Goal: Task Accomplishment & Management: Manage account settings

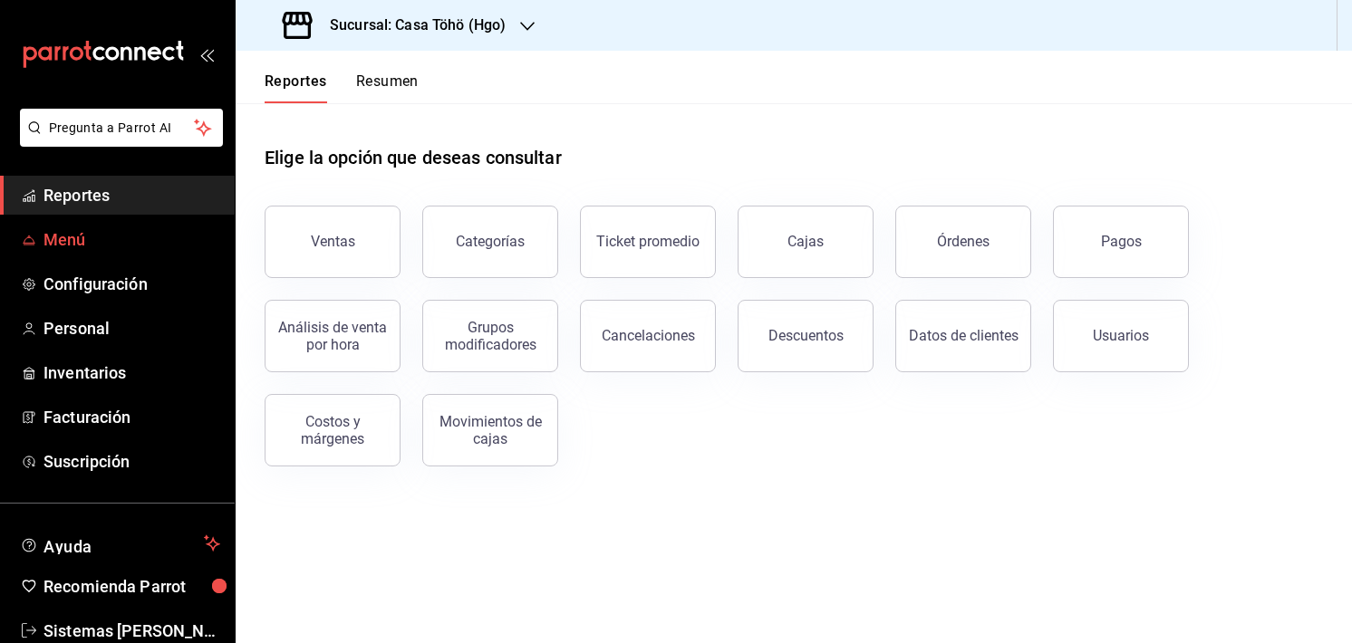
click at [80, 247] on span "Menú" at bounding box center [131, 239] width 177 height 24
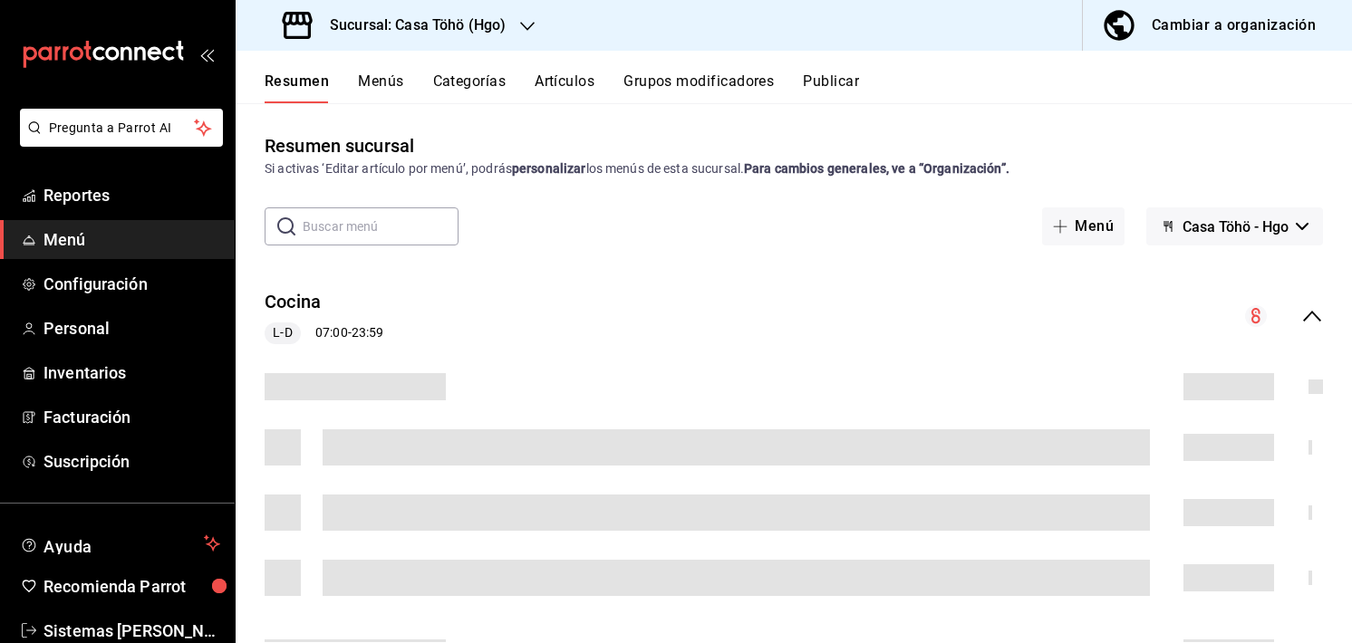
click at [586, 73] on button "Artículos" at bounding box center [564, 87] width 60 height 31
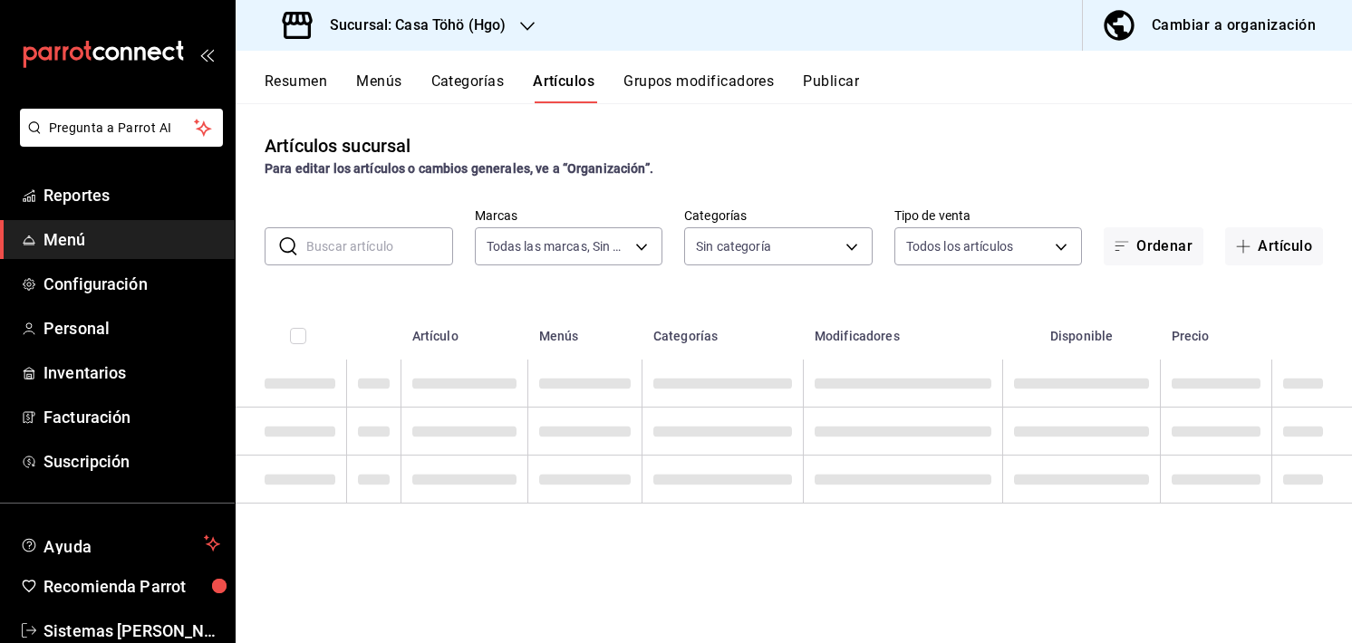
type input "3863094e-80de-4485-9a79-27000a153f73"
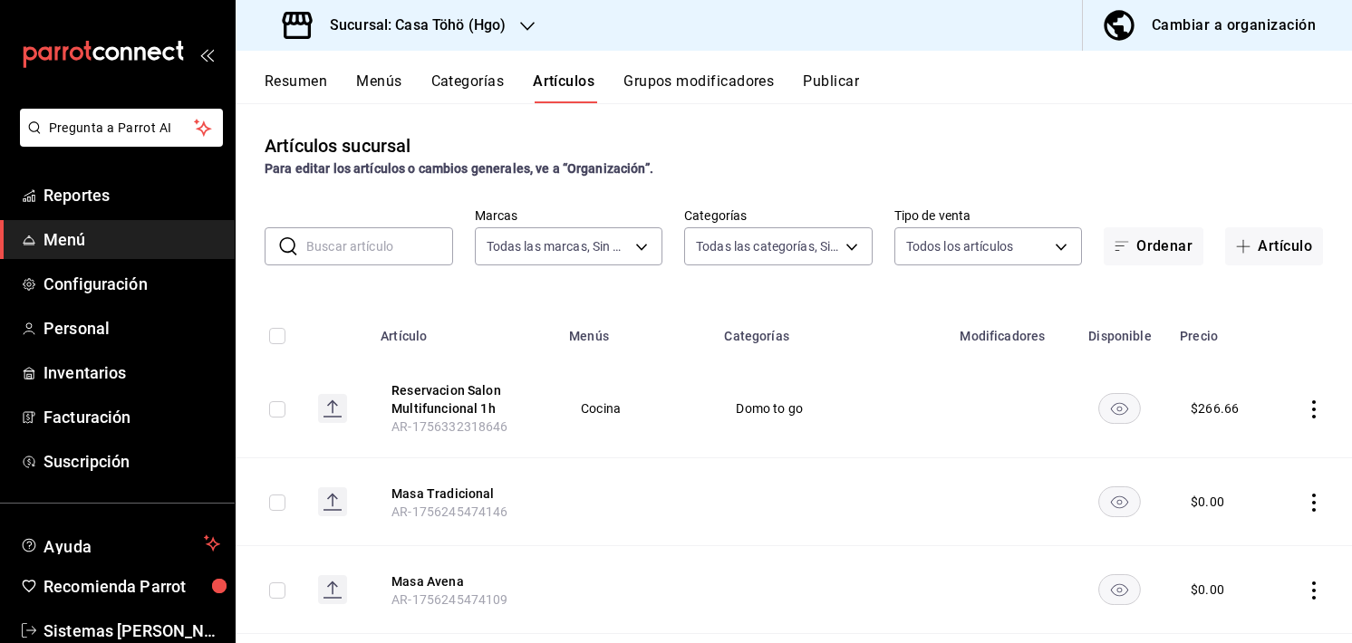
type input "d4618589-854c-42fb-9199-aab4cec7b855,28f2b0a5-eb9c-4e50-8eb7-b6e34f5562dd,e7c48…"
click at [374, 250] on input "text" at bounding box center [379, 246] width 147 height 36
type input "pistache"
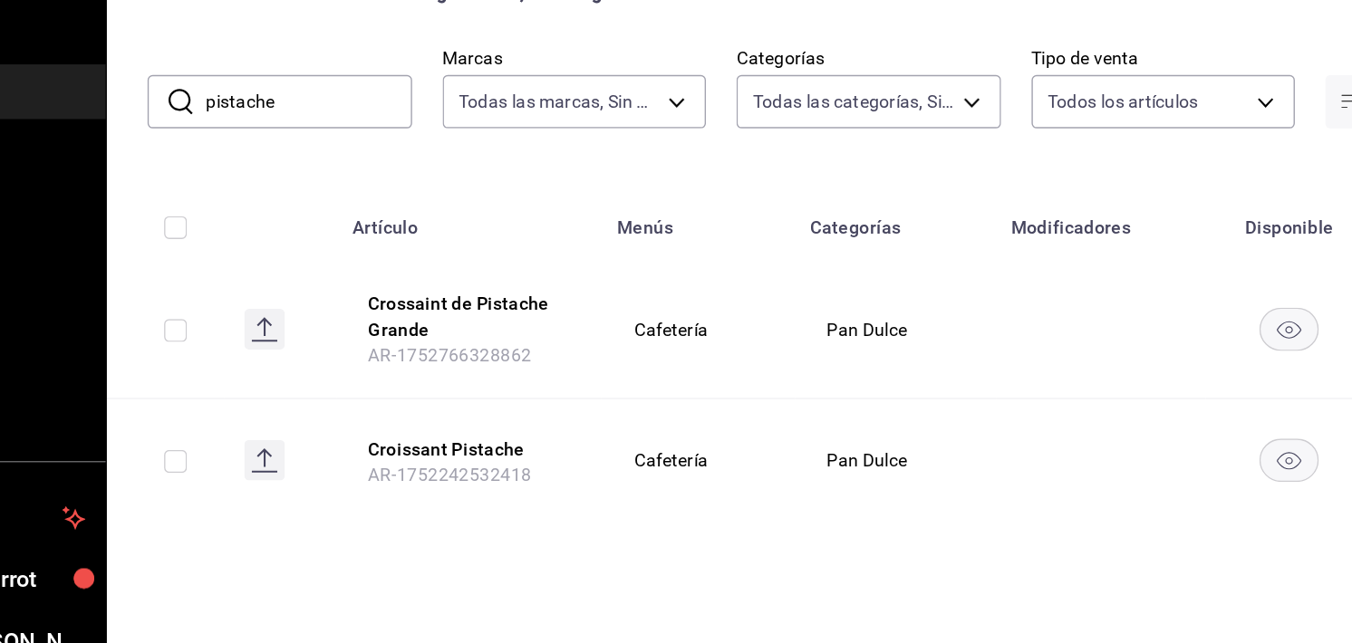
click at [851, 303] on th "Categorías" at bounding box center [797, 331] width 143 height 58
click at [457, 415] on button "Crossaint de Pistache Grande" at bounding box center [493, 399] width 145 height 36
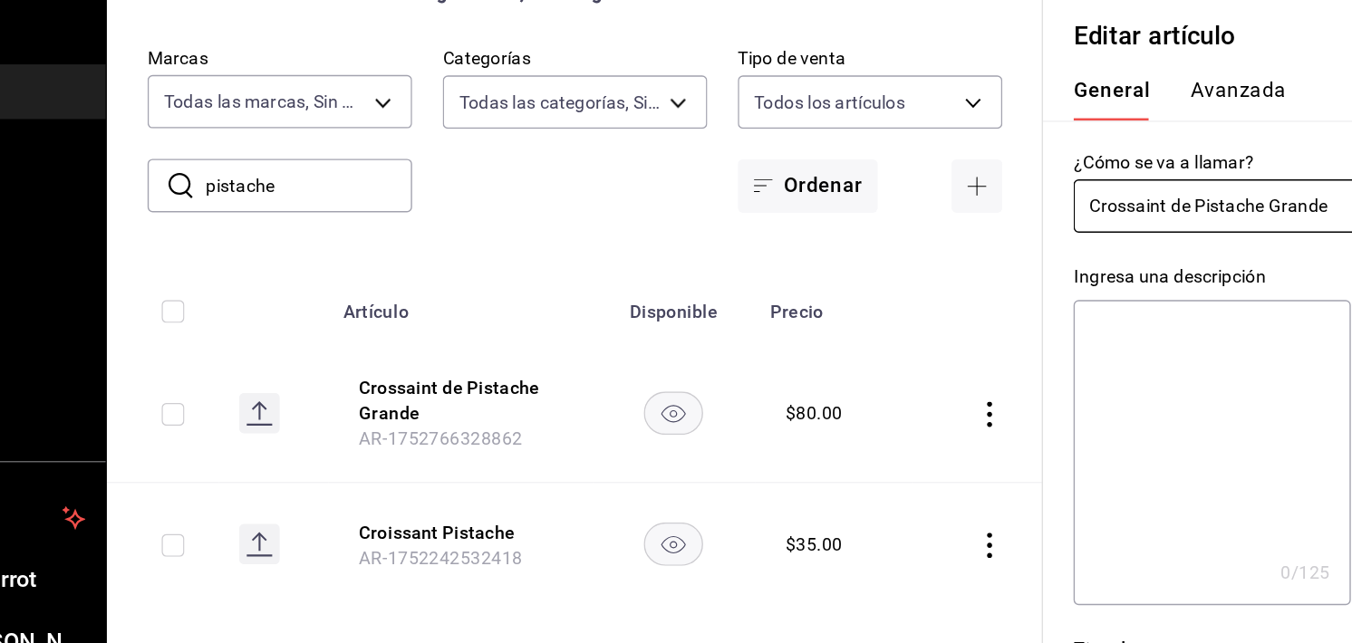
type input "$80.00"
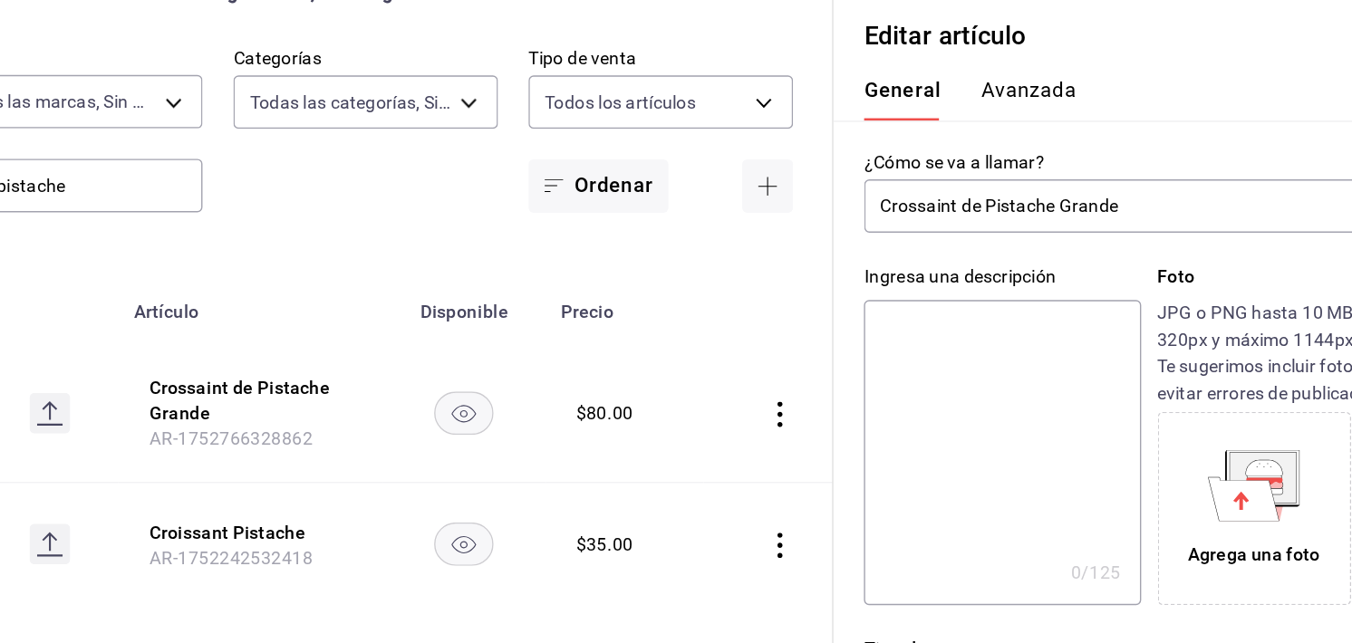
click at [978, 319] on input "Crossaint de Pistache Grande" at bounding box center [1100, 321] width 352 height 36
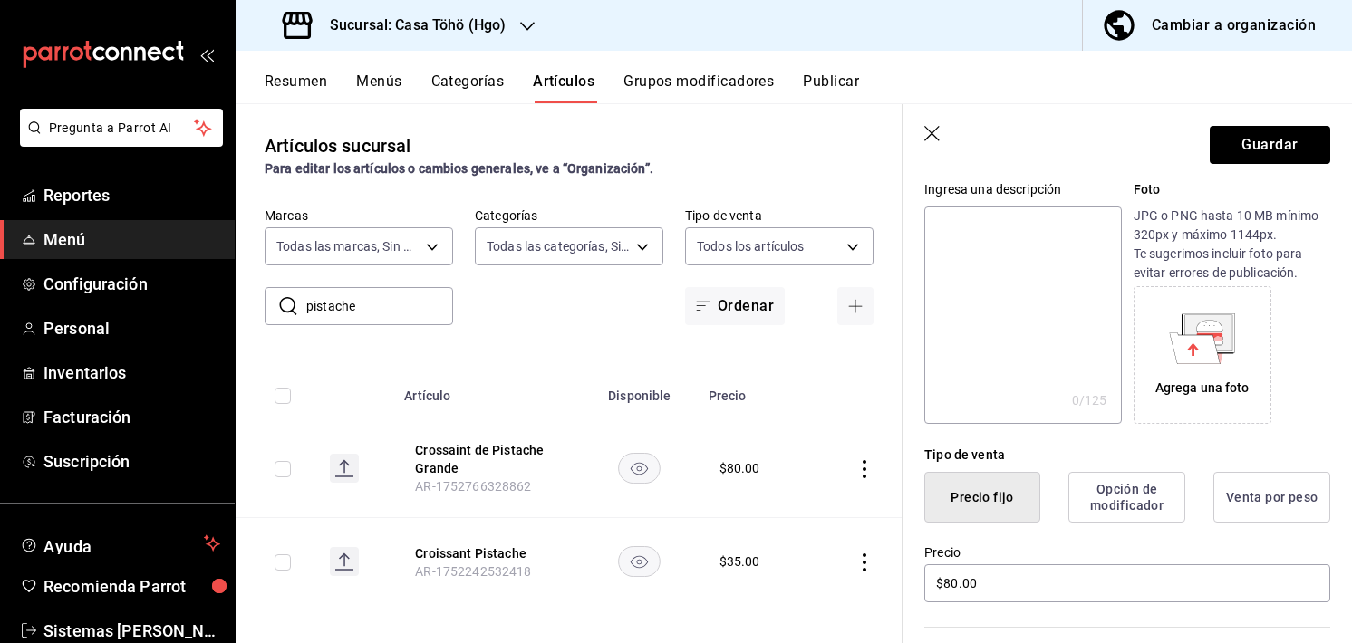
scroll to position [181, 0]
type input "Crossant de Pistache Grande"
click at [1227, 136] on button "Guardar" at bounding box center [1269, 145] width 120 height 38
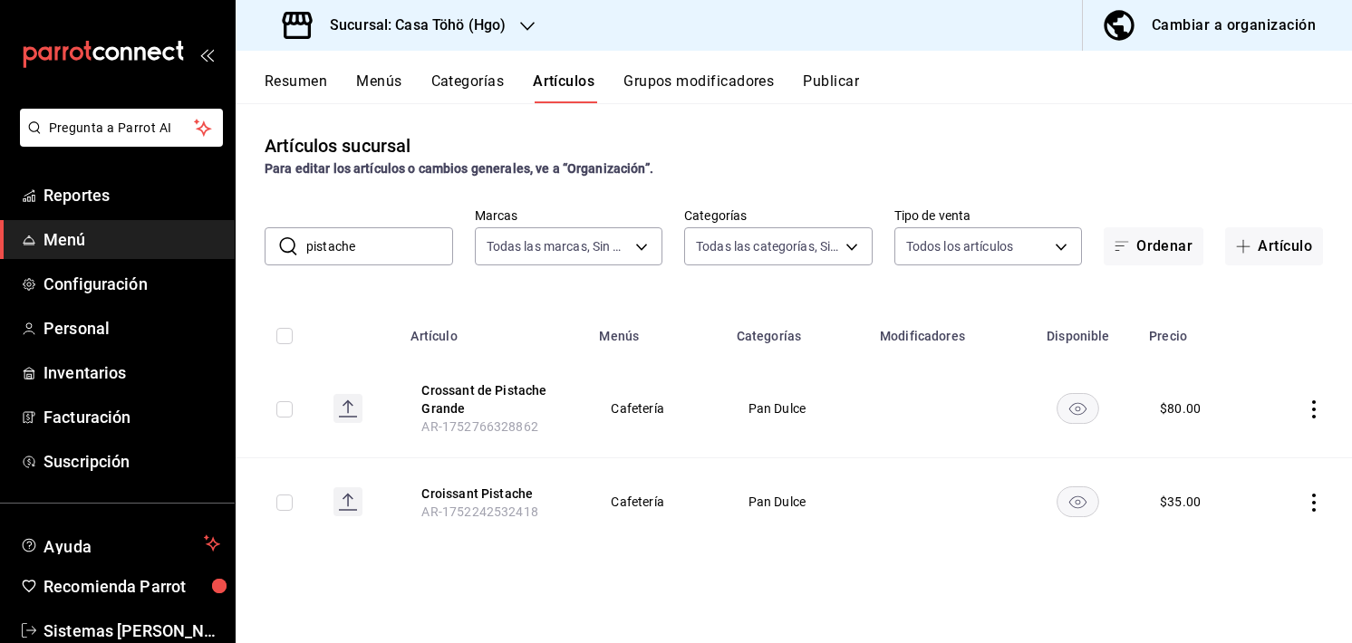
click at [962, 64] on div "Resumen Menús Categorías Artículos Grupos modificadores Publicar" at bounding box center [794, 77] width 1116 height 53
click at [891, 293] on div "Artículos sucursal Para editar los artículos o cambios generales, ve a “Organiz…" at bounding box center [794, 372] width 1116 height 539
click at [459, 291] on div "Artículos sucursal Para editar los artículos o cambios generales, ve a “Organiz…" at bounding box center [794, 372] width 1116 height 539
click at [1185, 100] on div "Resumen Menús Categorías Artículos Grupos modificadores Publicar" at bounding box center [808, 87] width 1087 height 31
click at [668, 128] on div "Artículos sucursal Para editar los artículos o cambios generales, ve a “Organiz…" at bounding box center [794, 372] width 1116 height 539
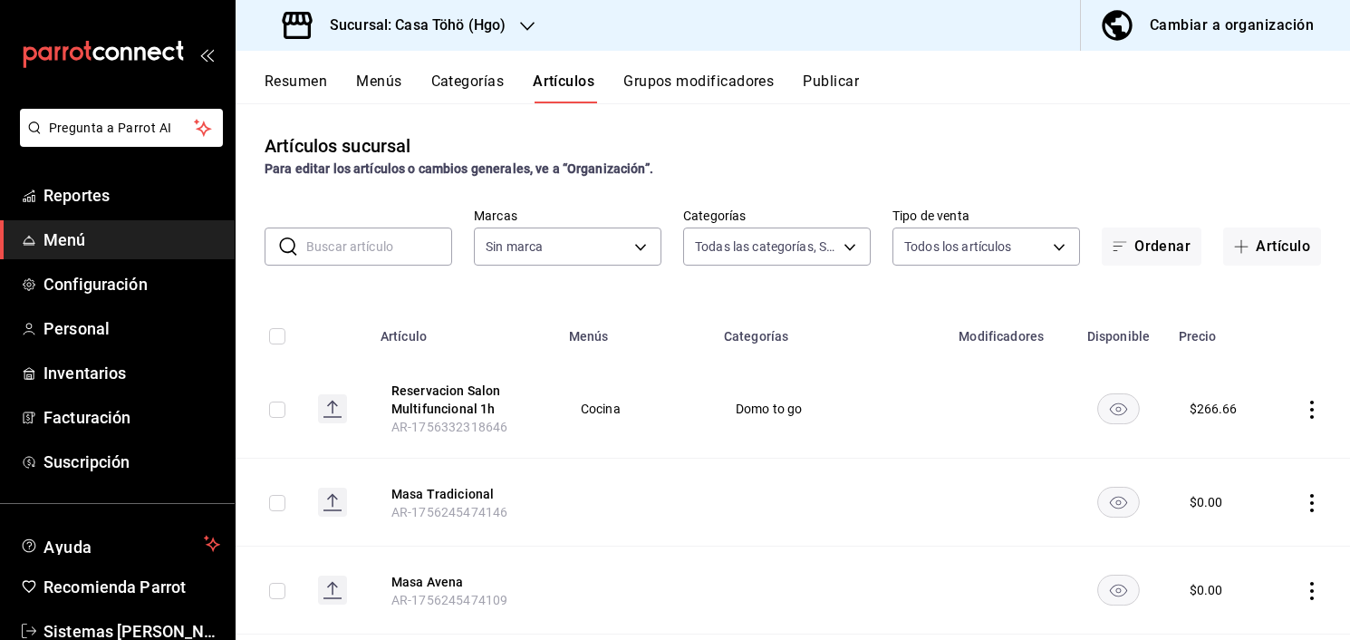
type input "d4618589-854c-42fb-9199-aab4cec7b855,28f2b0a5-eb9c-4e50-8eb7-b6e34f5562dd,e7c48…"
type input "3863094e-80de-4485-9a79-27000a153f73"
